Goal: Task Accomplishment & Management: Complete application form

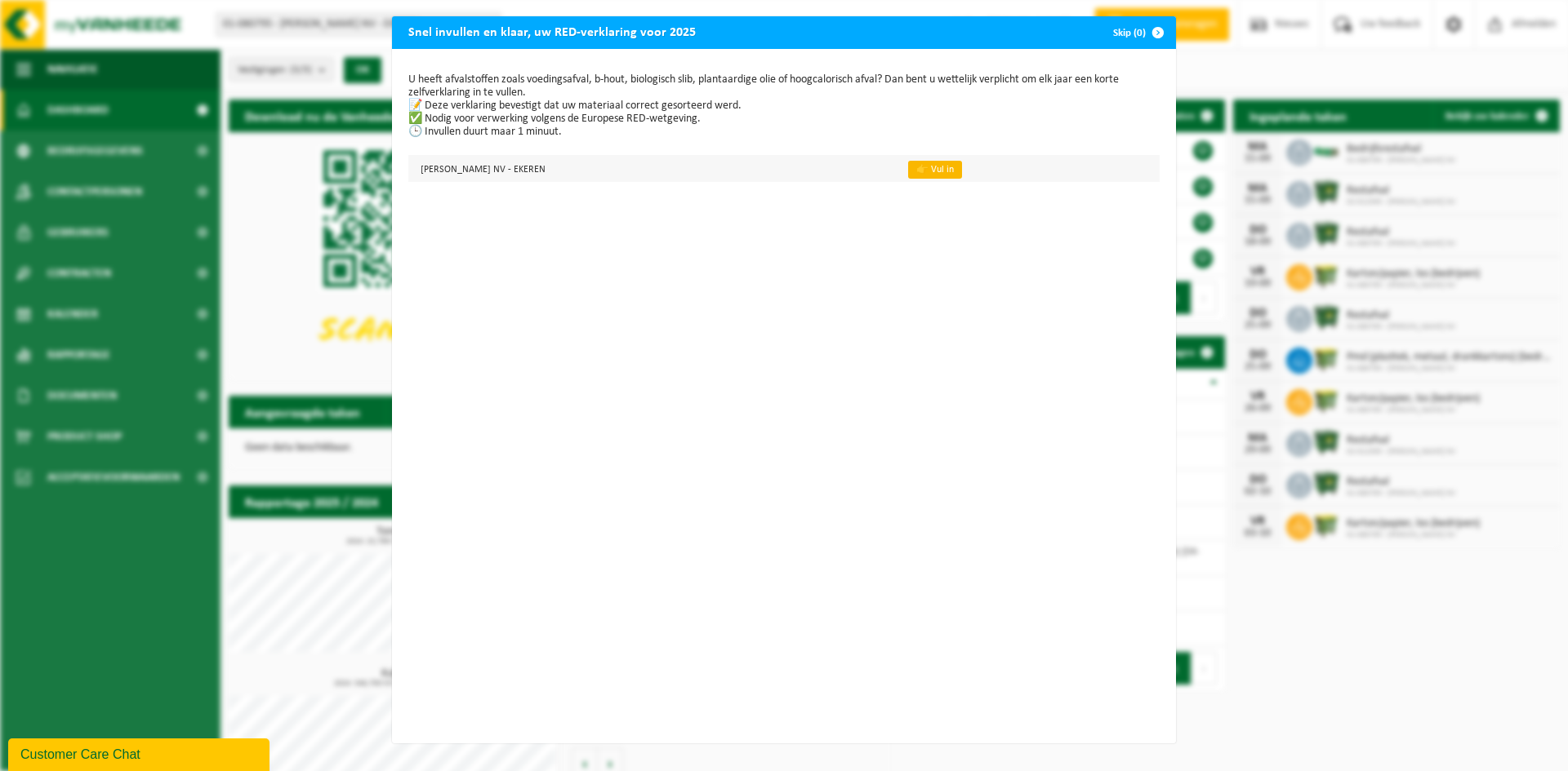
click at [931, 167] on link "👉 Vul in" at bounding box center [935, 169] width 54 height 18
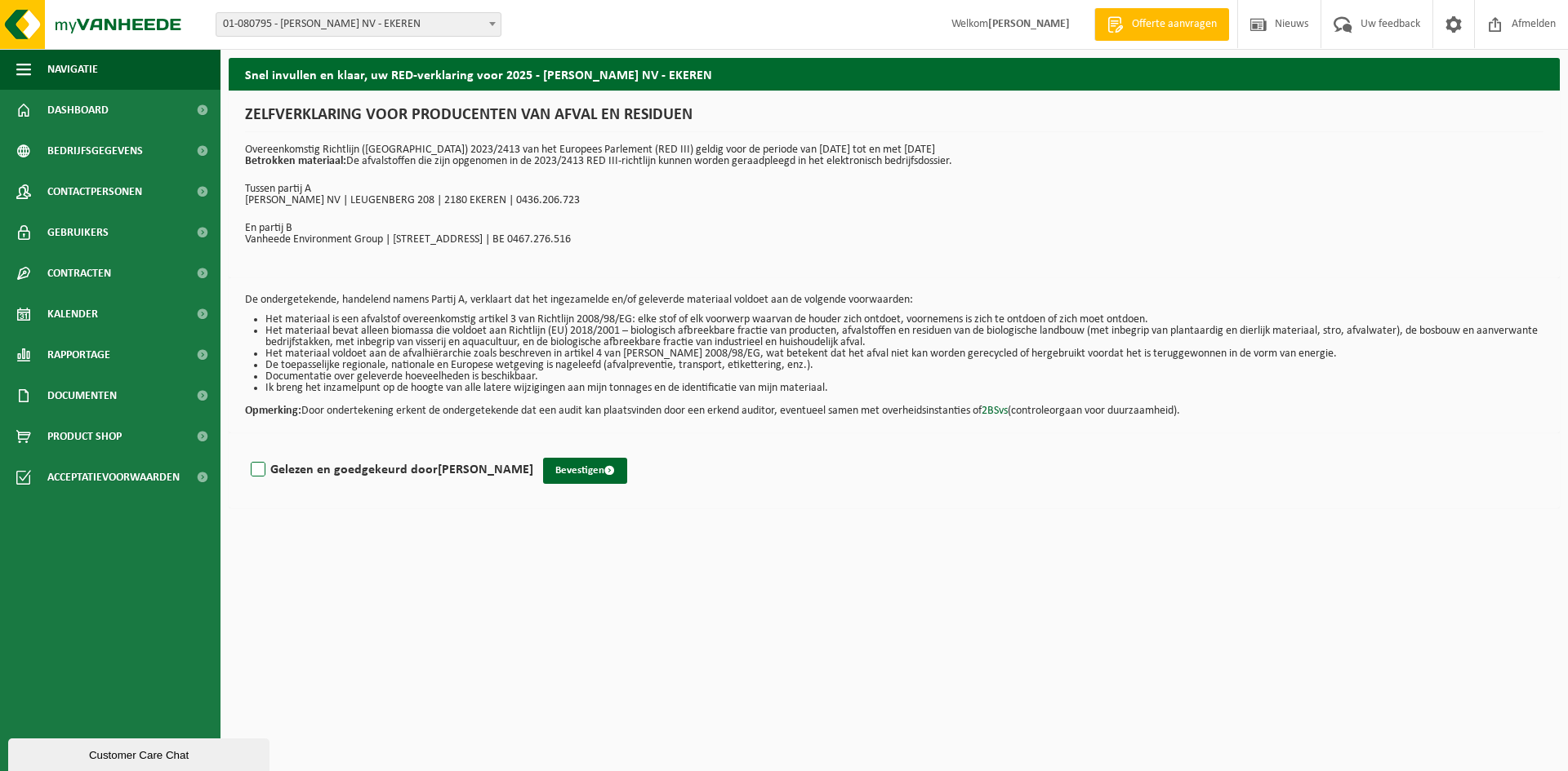
click at [260, 472] on label "Gelezen en goedgekeurd door [PERSON_NAME]" at bounding box center [390, 470] width 286 height 24
click at [534, 450] on input "Gelezen en goedgekeurd door [PERSON_NAME]" at bounding box center [534, 449] width 1 height 1
checkbox input "true"
click at [543, 473] on button "Bevestigen" at bounding box center [585, 471] width 84 height 26
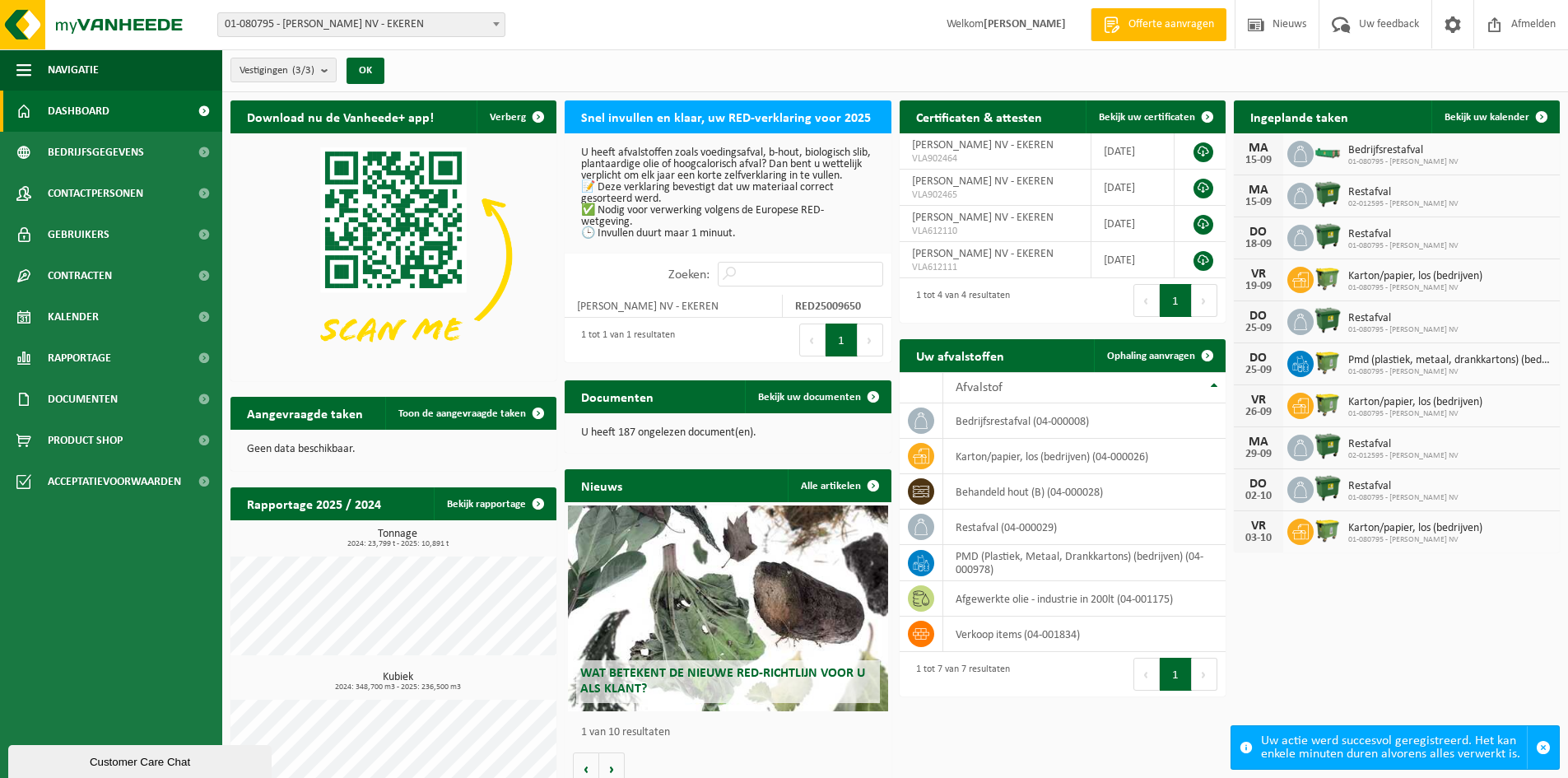
scroll to position [36, 0]
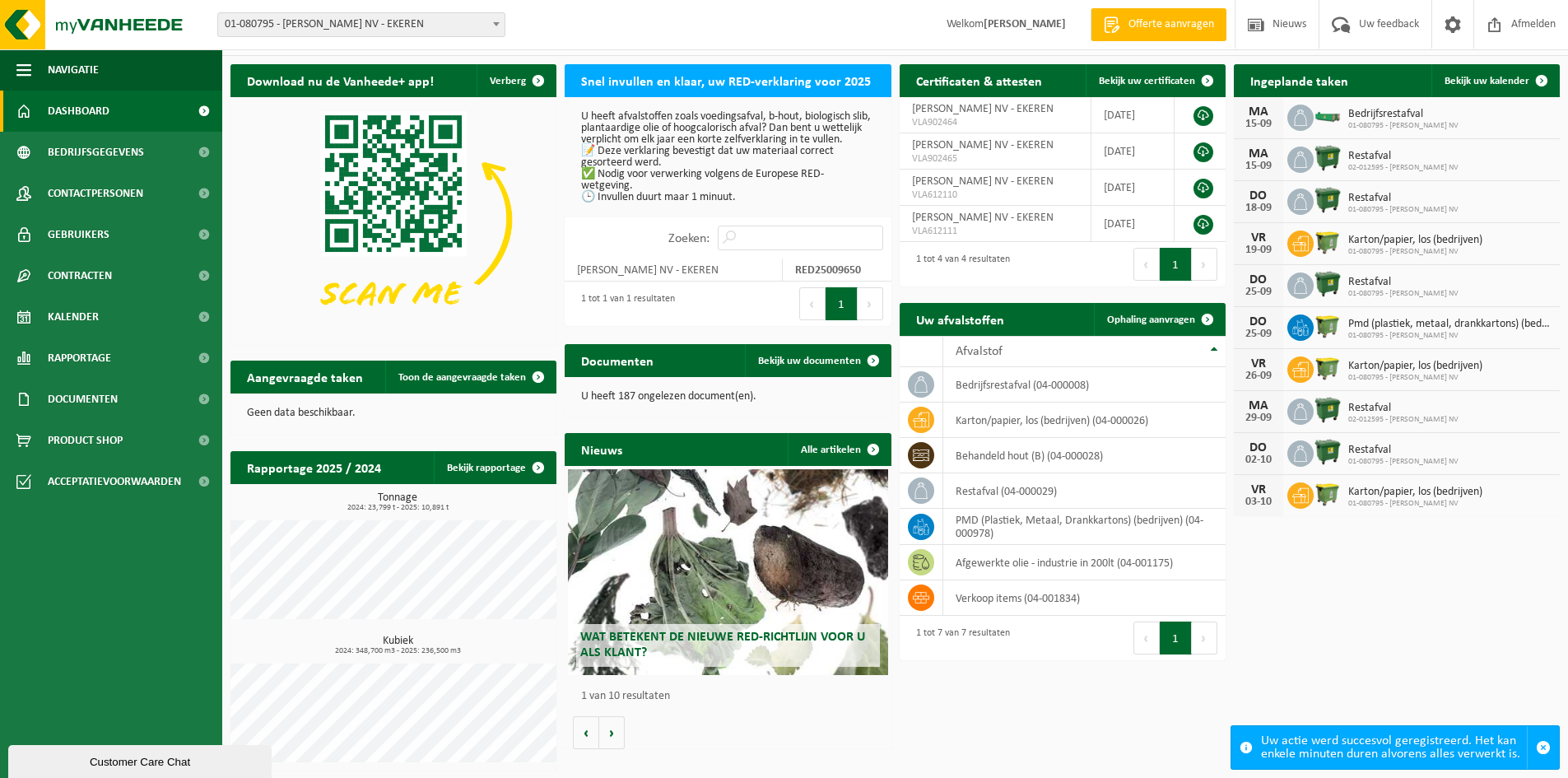
click at [741, 570] on div "Wat betekent de nieuwe RED-richtlijn voor u als klant?" at bounding box center [727, 572] width 319 height 206
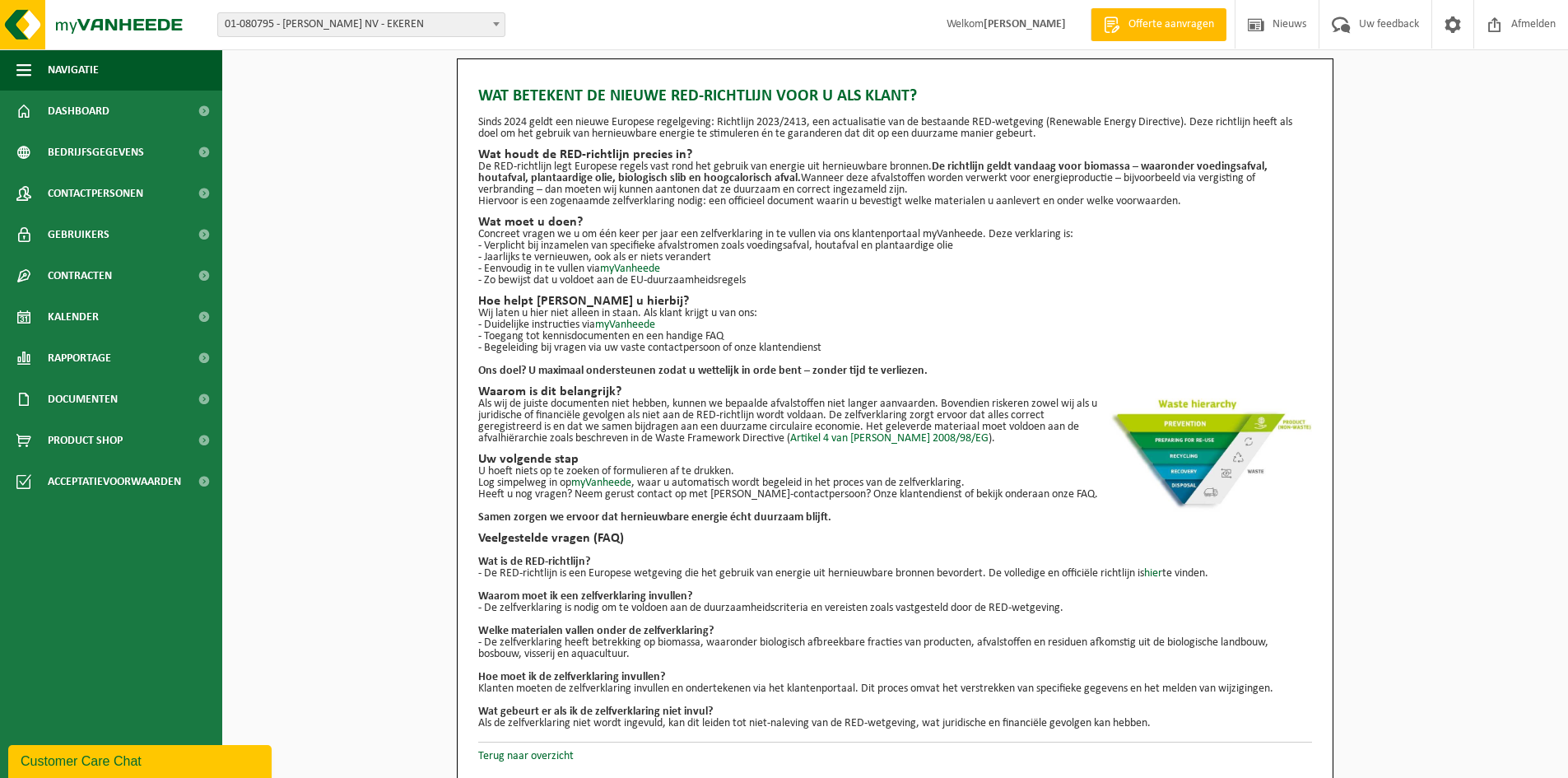
scroll to position [2, 0]
